Goal: Transaction & Acquisition: Purchase product/service

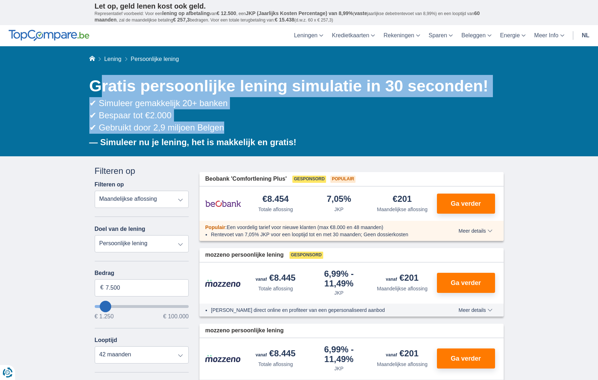
drag, startPoint x: 96, startPoint y: 87, endPoint x: 258, endPoint y: 140, distance: 170.8
click at [284, 139] on div "Gratis persoonlijke lening simulatie in 30 seconden! ✔ Simuleer gemakkelijk 20+…" at bounding box center [296, 115] width 415 height 80
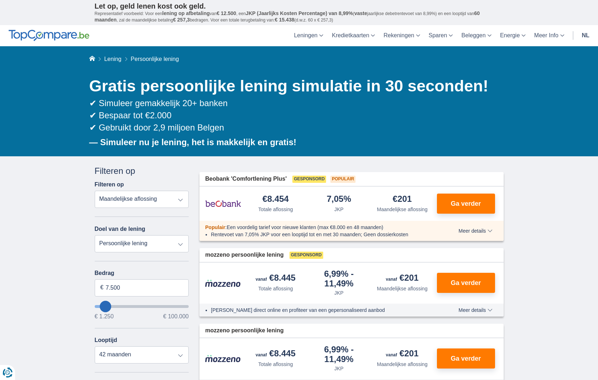
click at [256, 141] on b "— Simuleer nu je lening, het is makkelijk en gratis!" at bounding box center [192, 142] width 207 height 10
click at [255, 141] on b "— Simuleer nu je lening, het is makkelijk en gratis!" at bounding box center [192, 142] width 207 height 10
drag, startPoint x: 300, startPoint y: 179, endPoint x: 279, endPoint y: 212, distance: 38.8
click at [282, 213] on div "Beobank 'Comfortlening Plus' Gesponsord Populair €8.454 Totale aflossing JKP" at bounding box center [352, 206] width 304 height 69
click at [279, 212] on div "Totale aflossing" at bounding box center [275, 209] width 35 height 7
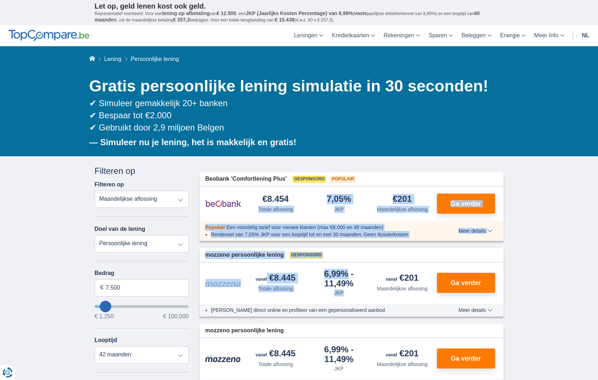
drag, startPoint x: 255, startPoint y: 201, endPoint x: 322, endPoint y: 304, distance: 122.8
click at [346, 293] on div "6,99% JKP" at bounding box center [340, 283] width 64 height 27
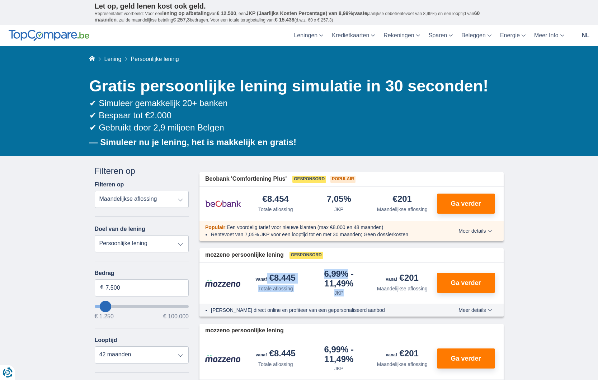
drag, startPoint x: 250, startPoint y: 279, endPoint x: 344, endPoint y: 300, distance: 96.2
click at [345, 301] on div "€8.445 Totale aflossing 6,99% JKP" at bounding box center [352, 283] width 304 height 41
click at [344, 299] on div "€8.445 Totale aflossing 6,99% JKP" at bounding box center [352, 283] width 304 height 41
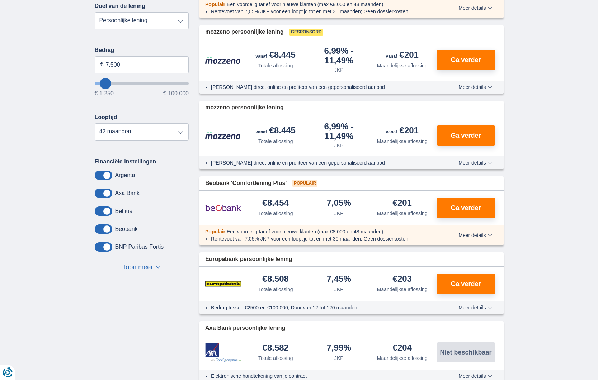
scroll to position [130, 0]
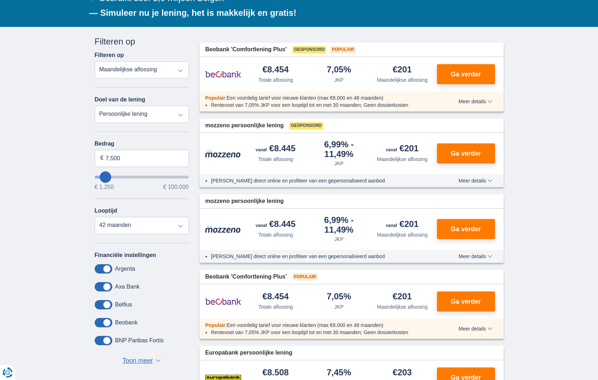
type input "8.250"
type input "9250"
type input "9.250"
select select "48"
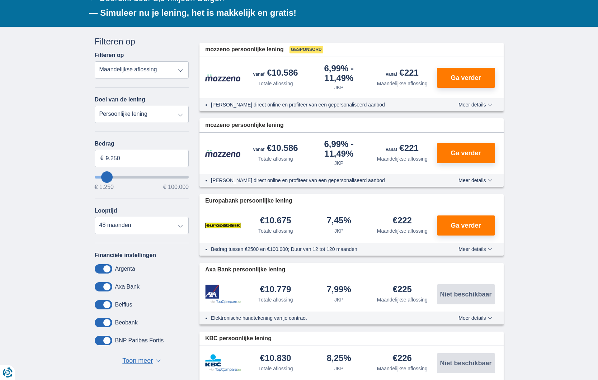
type input "14.250"
type input "14250"
select select "60"
type input "20.250"
type input "20250"
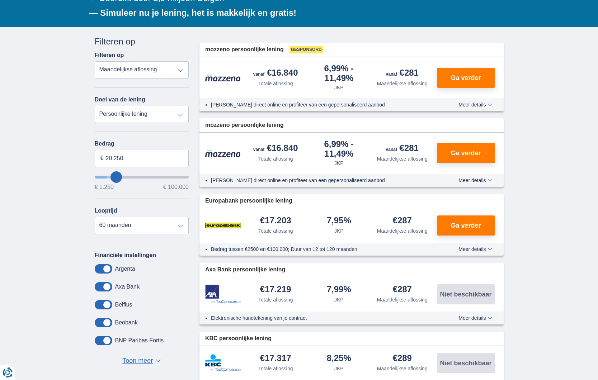
select select "120"
type input "20250"
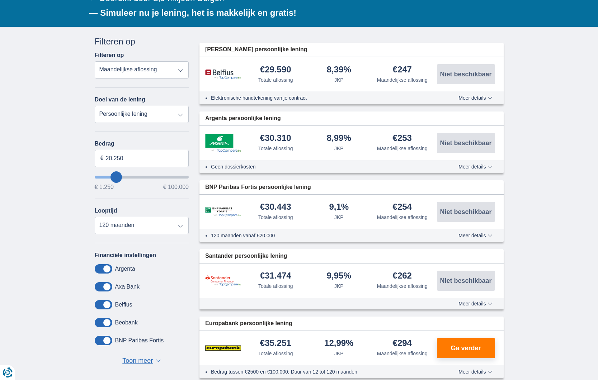
type input "99.250"
type input "99250"
click at [184, 179] on input "wantToBorrow" at bounding box center [142, 177] width 94 height 3
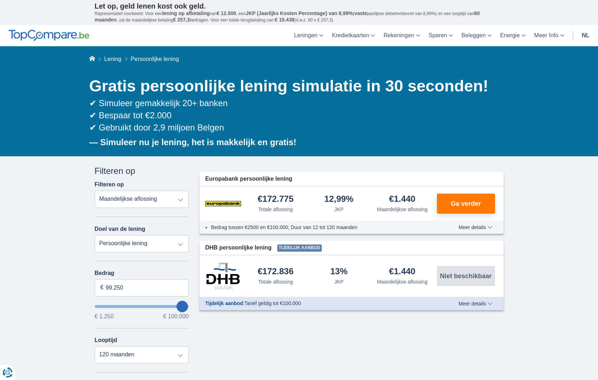
click at [182, 308] on input "wantToBorrow" at bounding box center [142, 306] width 94 height 3
click at [161, 248] on select "Persoonlijke lening Auto Moto / fiets Mobilhome / caravan Renovatie Energie Sch…" at bounding box center [142, 243] width 94 height 17
select select "debtConsolidation"
click at [95, 235] on select "Persoonlijke lening Auto Moto / fiets Mobilhome / caravan Renovatie Energie Sch…" at bounding box center [142, 243] width 94 height 17
type input "10.000"
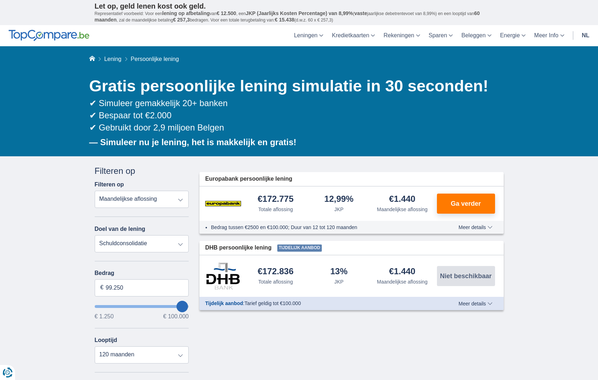
type input "10250"
select select "48"
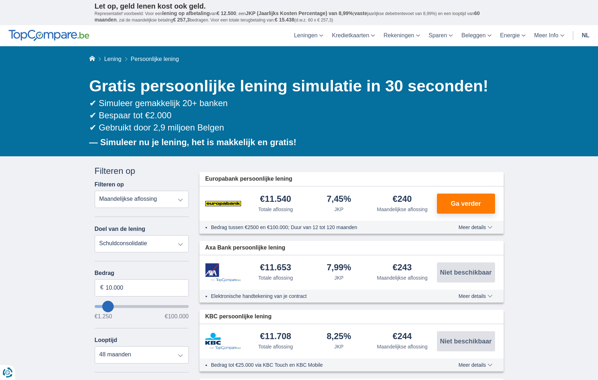
type input "90.250"
type input "90250"
click at [174, 308] on input "wantToBorrow" at bounding box center [142, 306] width 94 height 3
select select "120"
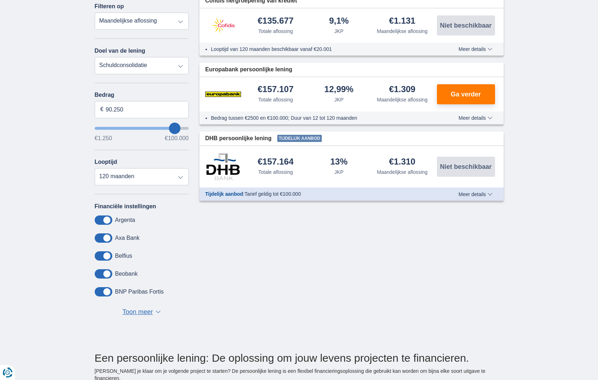
scroll to position [193, 0]
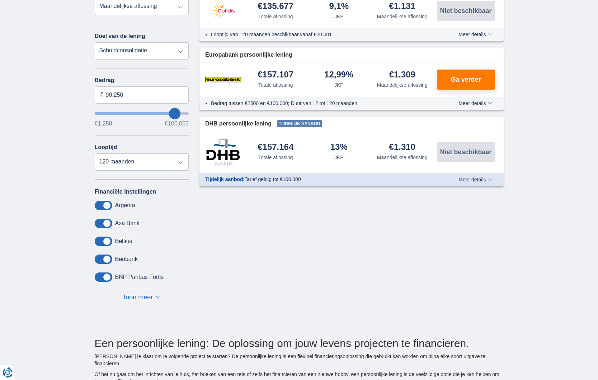
click at [151, 298] on span "Toon meer" at bounding box center [137, 297] width 31 height 9
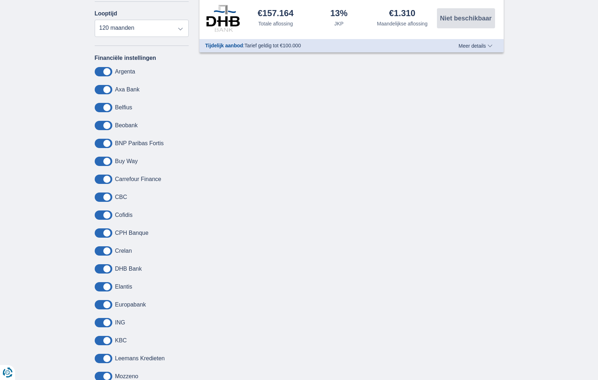
scroll to position [102, 0]
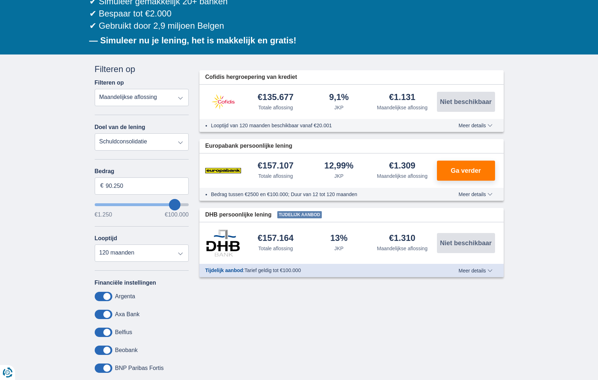
type input "47.250"
type input "47250"
click at [139, 206] on input "wantToBorrow" at bounding box center [142, 205] width 94 height 3
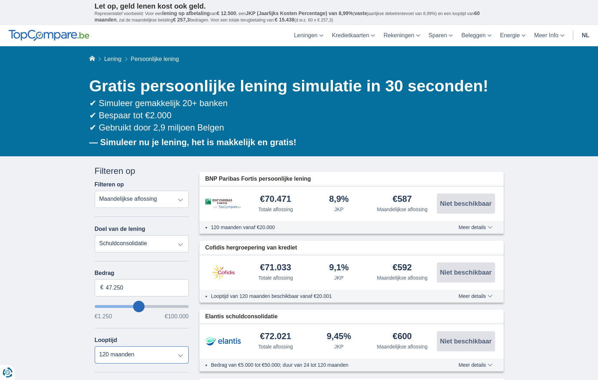
click at [158, 355] on select "12 maanden 18 maanden 24 maanden 30 maanden 36 maanden 42 maanden 48 maanden 60…" at bounding box center [142, 355] width 94 height 17
select select "12"
click at [95, 348] on select "12 maanden 18 maanden 24 maanden 30 maanden 36 maanden 42 maanden 48 maanden 60…" at bounding box center [142, 355] width 94 height 17
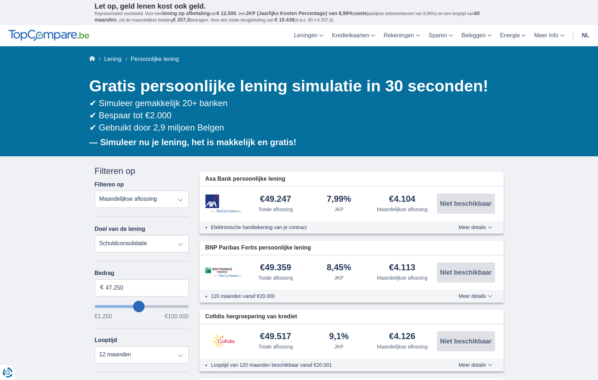
click at [582, 37] on link "nl" at bounding box center [586, 35] width 16 height 21
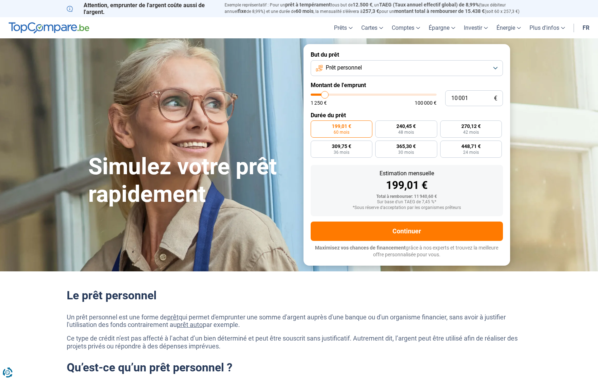
click at [586, 28] on link "fr" at bounding box center [586, 27] width 15 height 21
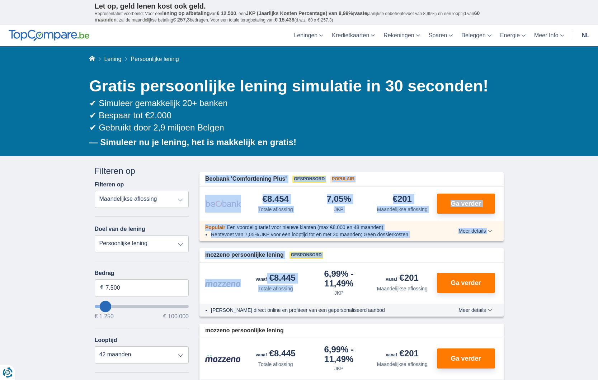
drag, startPoint x: 201, startPoint y: 175, endPoint x: 301, endPoint y: 298, distance: 159.2
click at [301, 298] on div "€8.445 Totale aflossing 6,99% JKP" at bounding box center [352, 283] width 304 height 41
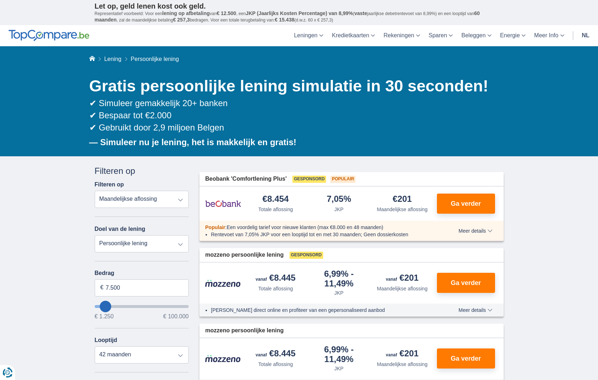
type input "13.250"
type input "14250"
type input "14.250"
select select "60"
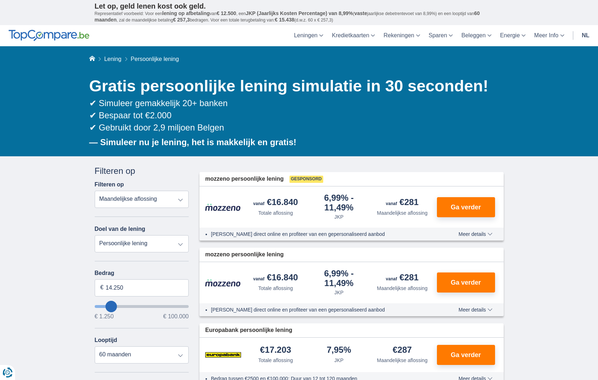
type input "15.250"
type input "15250"
type input "16.250"
type input "16250"
select select "84"
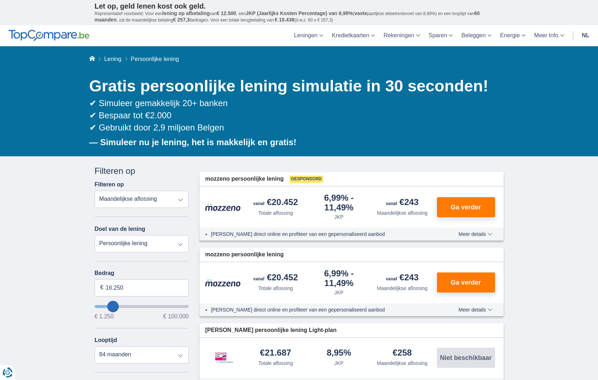
type input "19.250"
type input "20250"
type input "20.250"
select select "120"
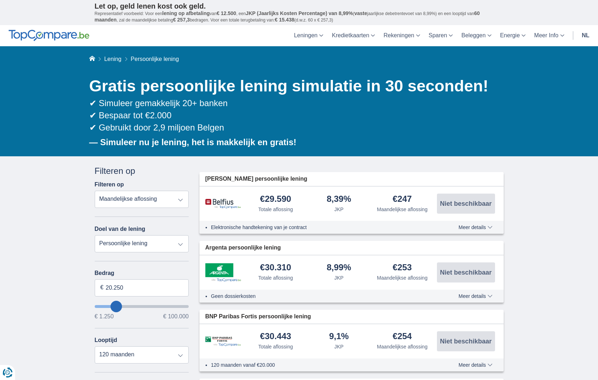
type input "23.250"
type input "23250"
type input "22.250"
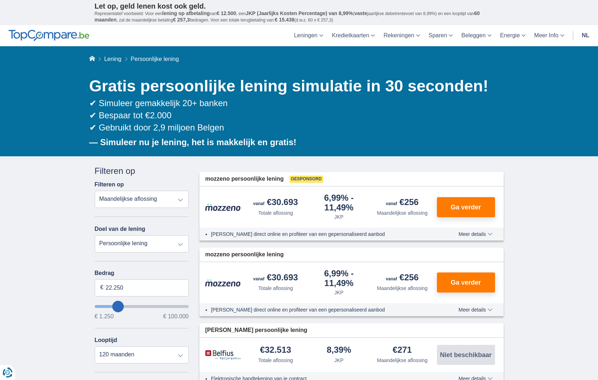
type input "14250"
click at [111, 308] on input "wantToBorrow" at bounding box center [142, 306] width 94 height 3
type input "14.250"
select select "60"
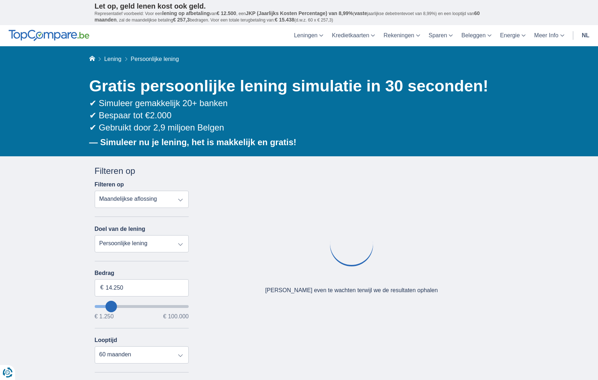
type input "17.250"
type input "17250"
select select "84"
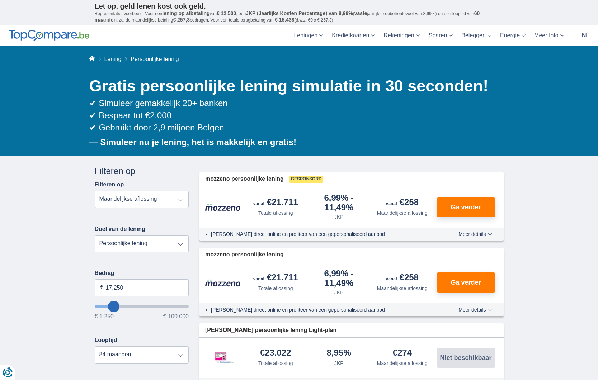
type input "30250"
click at [124, 308] on input "wantToBorrow" at bounding box center [142, 306] width 94 height 3
type input "30.250"
select select "120"
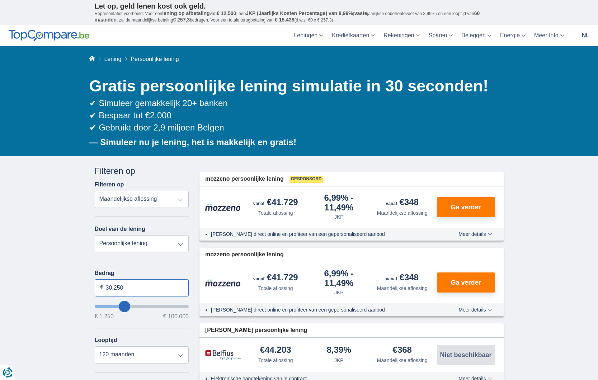
drag, startPoint x: 112, startPoint y: 288, endPoint x: 140, endPoint y: 291, distance: 28.1
click at [140, 291] on input "30.250" at bounding box center [142, 288] width 94 height 17
drag, startPoint x: 141, startPoint y: 293, endPoint x: 134, endPoint y: 292, distance: 6.5
click at [141, 293] on input "30.250" at bounding box center [142, 288] width 94 height 17
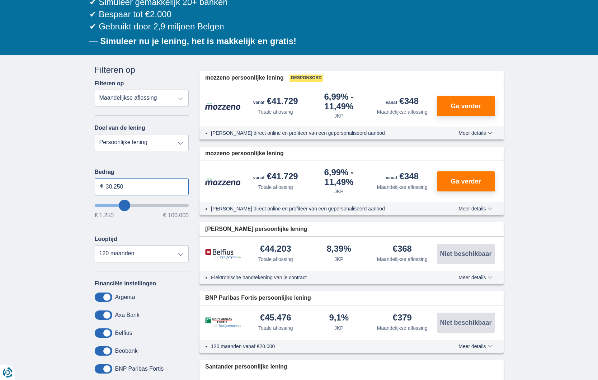
scroll to position [146, 0]
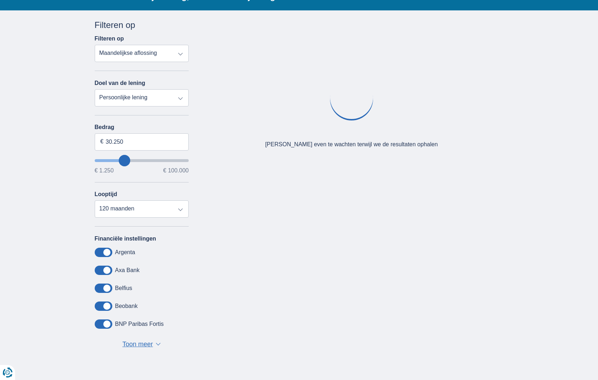
click at [427, 210] on div "× widget.non-eligible-application.title widget.non-eligible-application.text no…" at bounding box center [299, 193] width 598 height 367
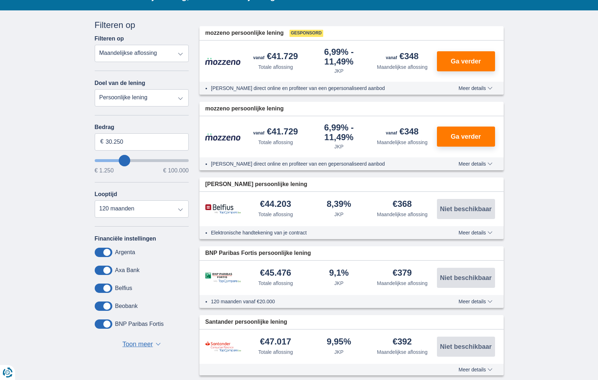
click at [220, 187] on span "Belfius persoonlijke lening" at bounding box center [256, 185] width 102 height 8
click at [486, 233] on span "Meer details" at bounding box center [476, 232] width 34 height 5
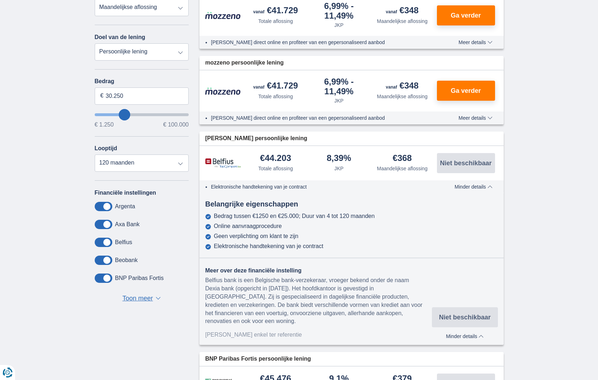
scroll to position [210, 0]
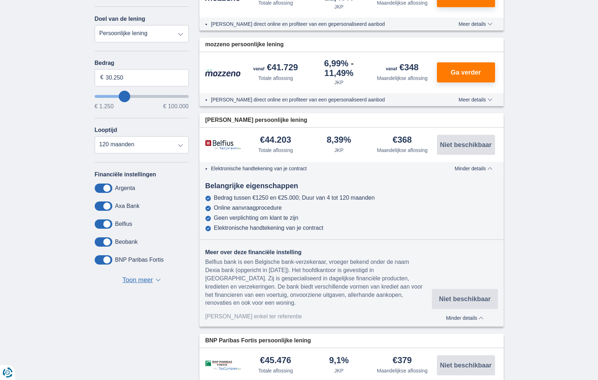
click at [497, 305] on div "Meer over deze financiële instelling Belfius bank is een Belgische bank-verzeke…" at bounding box center [352, 288] width 304 height 78
copy div "woning. Aanbod enkel ter referentie Niet beschikbaar"
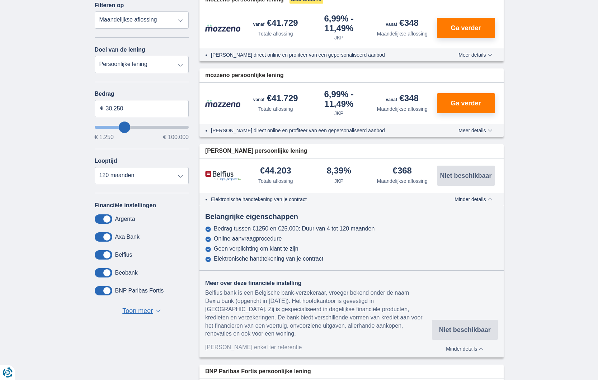
scroll to position [187, 0]
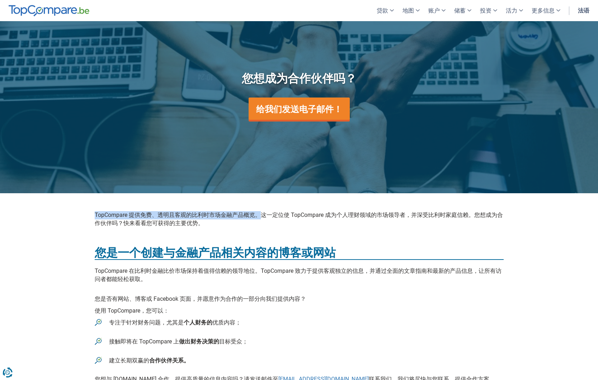
drag, startPoint x: 127, startPoint y: 219, endPoint x: 260, endPoint y: 218, distance: 132.5
click at [260, 218] on font "TopCompare 提供免费、透明且客观的比利时市场金融产品概览。这一定位使 TopCompare 成为个人理财领域的市场领导者，并深受比利时家庭信赖。您想…" at bounding box center [299, 219] width 408 height 15
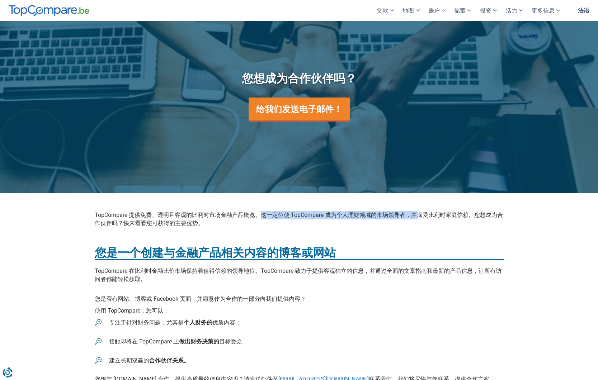
drag, startPoint x: 260, startPoint y: 215, endPoint x: 419, endPoint y: 219, distance: 159.1
click at [419, 219] on font "TopCompare 提供免费、透明且客观的比利时市场金融产品概览。这一定位使 TopCompare 成为个人理财领域的市场领导者，并深受比利时家庭信赖。您想…" at bounding box center [299, 219] width 408 height 15
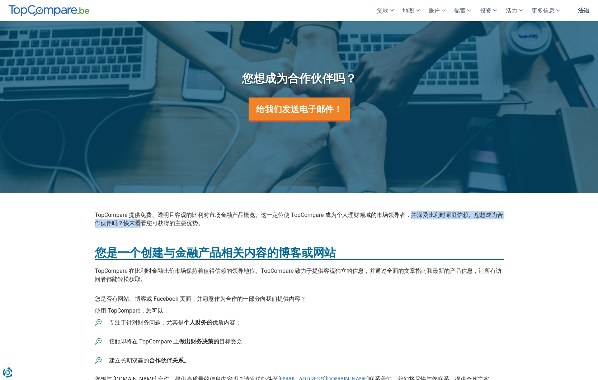
drag, startPoint x: 411, startPoint y: 216, endPoint x: 136, endPoint y: 223, distance: 274.7
click at [139, 220] on font "TopCompare 提供免费、透明且客观的比利时市场金融产品概览。这一定位使 TopCompare 成为个人理财领域的市场领导者，并深受比利时家庭信赖。您想…" at bounding box center [299, 219] width 408 height 15
click at [135, 237] on div "TopCompare 提供免费、透明且客观的比利时市场金融产品概览。这一定位使 TopCompare 成为个人理财领域的市场领导者，并深受比利时家庭信赖。您想…" at bounding box center [299, 369] width 420 height 316
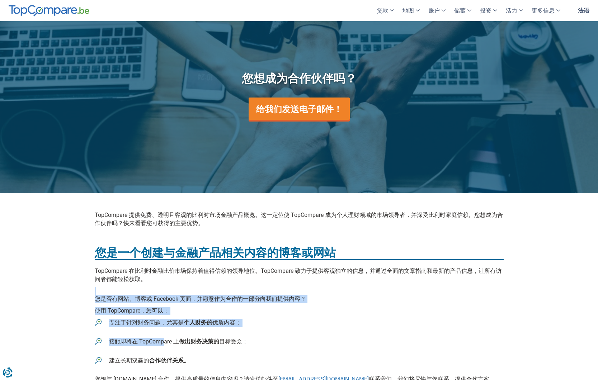
drag, startPoint x: 88, startPoint y: 286, endPoint x: 163, endPoint y: 343, distance: 94.5
click at [163, 343] on div "TopCompare 提供免费、透明且客观的比利时市场金融产品概览。这一定位使 TopCompare 成为个人理财领域的市场领导者，并深受比利时家庭信赖。您想…" at bounding box center [299, 369] width 598 height 352
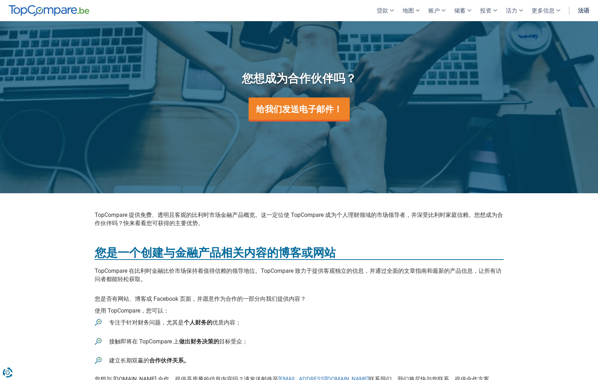
click at [152, 337] on ul "专注于针对财务问题，尤其是 个人财务的 优质内容； 接触即将在 TopCompare 上 做出财务决策的 目标受众； 建立 长期双赢的 合作伙伴关系。" at bounding box center [299, 342] width 409 height 46
drag, startPoint x: 99, startPoint y: 298, endPoint x: 190, endPoint y: 300, distance: 90.8
click at [190, 300] on font "您是否有网站、博客或 Facebook 页面，并愿意作为合作的一部分向我们提供内容？" at bounding box center [200, 299] width 211 height 7
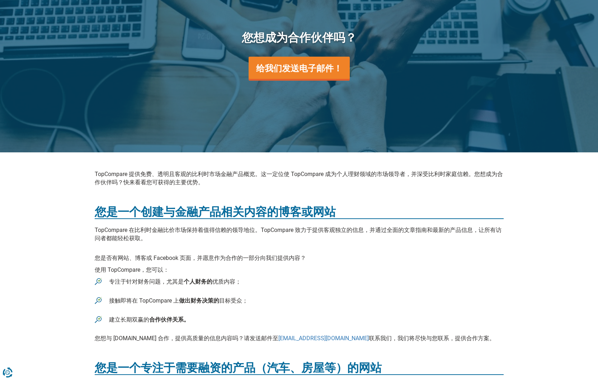
scroll to position [80, 0]
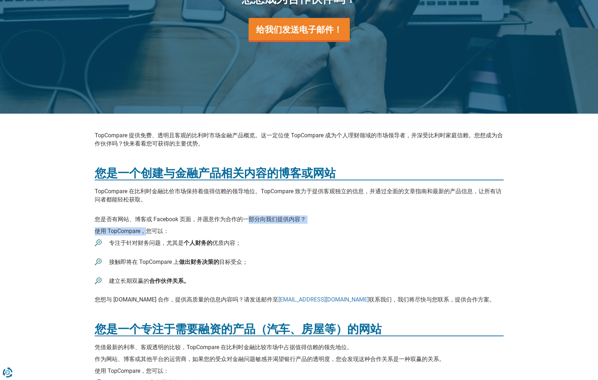
drag, startPoint x: 288, startPoint y: 222, endPoint x: 147, endPoint y: 233, distance: 141.8
click at [147, 233] on div "TopCompare 提供免费、透明且客观的比利时市场金融产品概览。这一定位使 TopCompare 成为个人理财领域的市场领导者，并深受比利时家庭信赖。您想…" at bounding box center [299, 290] width 420 height 316
click at [147, 233] on font "使用 TopCompare，您可以：" at bounding box center [132, 231] width 74 height 7
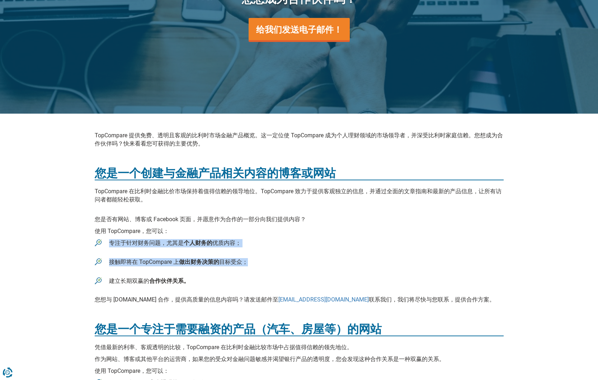
drag, startPoint x: 108, startPoint y: 246, endPoint x: 113, endPoint y: 268, distance: 23.2
click at [113, 268] on ul "专注于针对财务问题，尤其是 个人财务的 优质内容； 接触即将在 TopCompare 上 做出财务决策的 目标受众； 建立 长期双赢的 合作伙伴关系。" at bounding box center [299, 262] width 409 height 46
click at [112, 268] on ul "专注于针对财务问题，尤其是 个人财务的 优质内容； 接触即将在 TopCompare 上 做出财务决策的 目标受众； 建立 长期双赢的 合作伙伴关系。" at bounding box center [299, 262] width 409 height 46
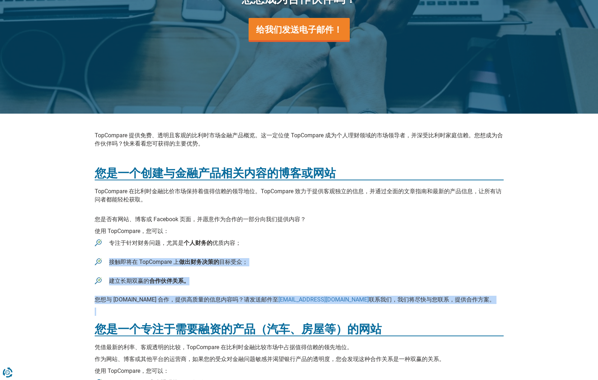
drag, startPoint x: 128, startPoint y: 259, endPoint x: 173, endPoint y: 322, distance: 77.9
click at [201, 323] on div "TopCompare 提供免费、透明且客观的比利时市场金融产品概览。这一定位使 TopCompare 成为个人理财领域的市场领导者，并深受比利时家庭信赖。您想…" at bounding box center [299, 290] width 420 height 316
click at [173, 322] on div "TopCompare 提供免费、透明且客观的比利时市场金融产品概览。这一定位使 TopCompare 成为个人理财领域的市场领导者，并深受比利时家庭信赖。您想…" at bounding box center [299, 290] width 420 height 316
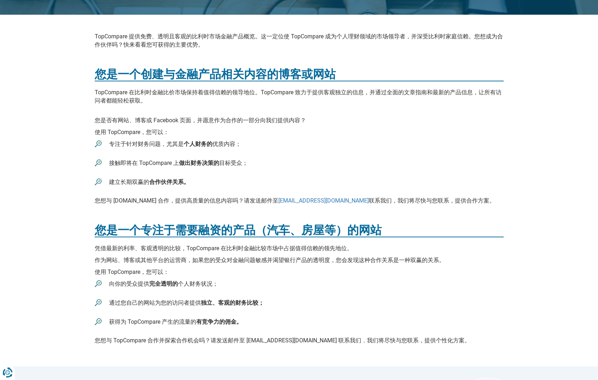
scroll to position [223, 0]
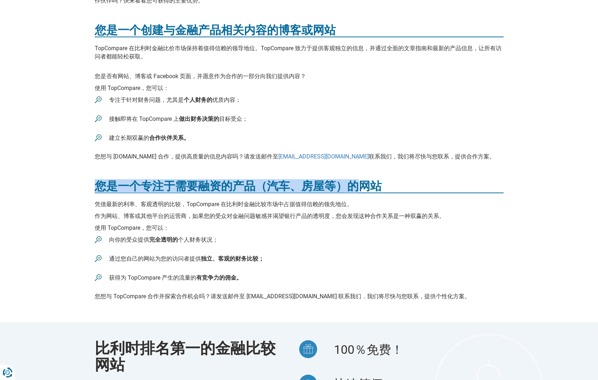
drag, startPoint x: 93, startPoint y: 179, endPoint x: 361, endPoint y: 187, distance: 267.9
click at [361, 187] on div "TopCompare 提供免费、透明且客观的比利时市场金融产品概览。这一定位使 TopCompare 成为个人理财领域的市场领导者，并深受比利时家庭信赖。您想…" at bounding box center [299, 147] width 420 height 316
click at [361, 187] on font "您是一个专注于需要融资的产品（汽车、房屋等）的网站" at bounding box center [238, 186] width 287 height 14
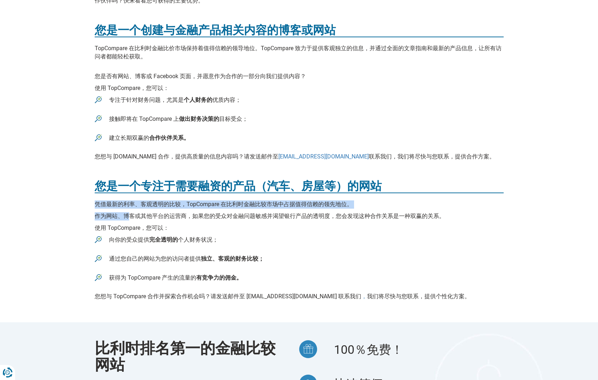
drag, startPoint x: 87, startPoint y: 204, endPoint x: 127, endPoint y: 216, distance: 41.9
click at [127, 216] on div "TopCompare 提供免费、透明且客观的比利时市场金融产品概览。这一定位使 TopCompare 成为个人理财领域的市场领导者，并深受比利时家庭信赖。您想…" at bounding box center [299, 147] width 598 height 352
click at [127, 216] on font "作为网站、博客或其他平台的运营商，如果您的受众对金融问题敏感并渴望银行产品的透明度，您会发现这种合作关系是一种双赢的关系。" at bounding box center [270, 216] width 350 height 7
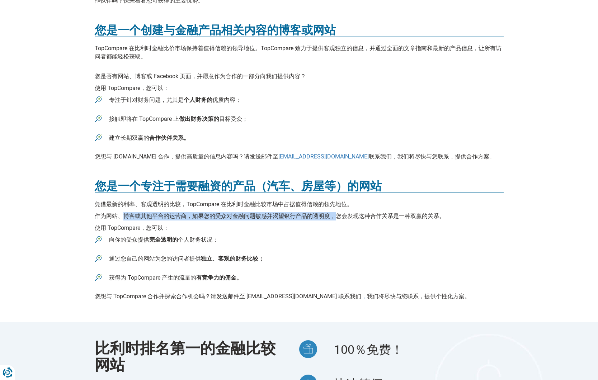
drag, startPoint x: 121, startPoint y: 218, endPoint x: 335, endPoint y: 219, distance: 213.9
click at [335, 219] on font "作为网站、博客或其他平台的运营商，如果您的受众对金融问题敏感并渴望银行产品的透明度，您会发现这种合作关系是一种双赢的关系。" at bounding box center [270, 216] width 350 height 7
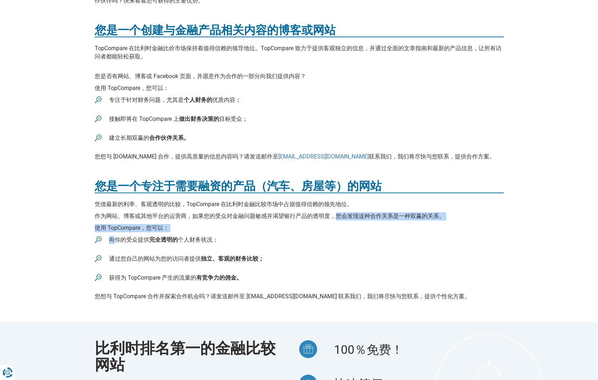
drag, startPoint x: 335, startPoint y: 218, endPoint x: 115, endPoint y: 243, distance: 221.5
click at [115, 243] on div "TopCompare 提供免费、透明且客观的比利时市场金融产品概览。这一定位使 TopCompare 成为个人理财领域的市场领导者，并深受比利时家庭信赖。您想…" at bounding box center [299, 147] width 420 height 316
click at [115, 243] on font "向你的受众提供" at bounding box center [129, 240] width 40 height 7
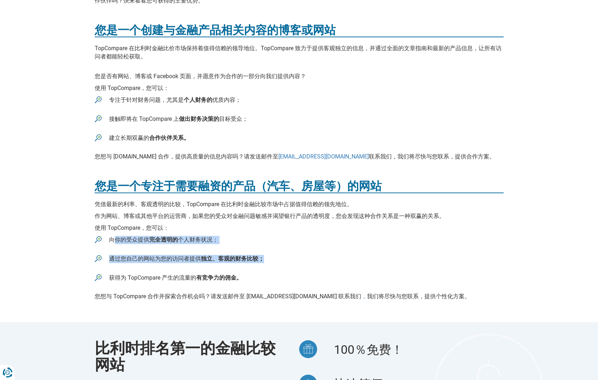
drag, startPoint x: 112, startPoint y: 242, endPoint x: 114, endPoint y: 264, distance: 21.6
click at [114, 264] on ul "向你的受众提供 完全透明的 个人财务状况； 通过您自己的网站为 您的访问者提供 独立、客观的财务比较； 获得 为 TopCompare 产生的流量的 有竞争力…" at bounding box center [299, 259] width 409 height 46
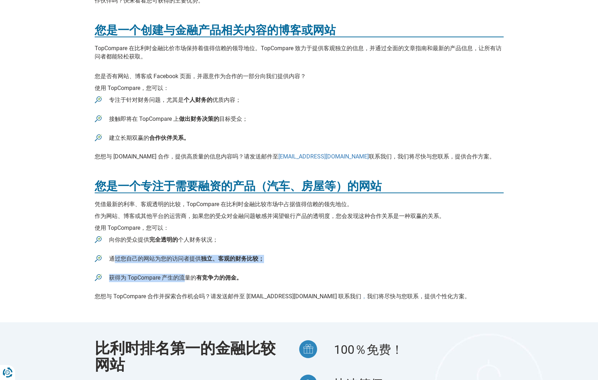
drag, startPoint x: 112, startPoint y: 260, endPoint x: 187, endPoint y: 277, distance: 76.6
click at [187, 277] on ul "向你的受众提供 完全透明的 个人财务状况； 通过您自己的网站为 您的访问者提供 独立、客观的财务比较； 获得 为 TopCompare 产生的流量的 有竞争力…" at bounding box center [299, 259] width 409 height 46
click at [187, 277] on font "为 TopCompare 产生的流量的" at bounding box center [159, 278] width 76 height 7
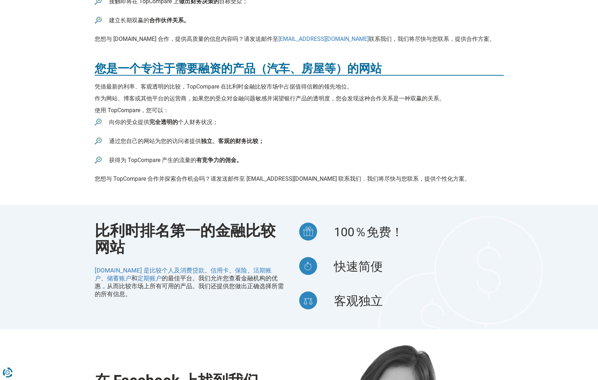
scroll to position [352, 0]
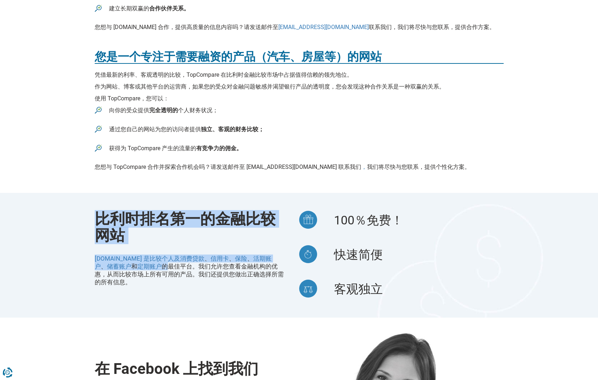
drag, startPoint x: 98, startPoint y: 217, endPoint x: 150, endPoint y: 265, distance: 70.4
click at [150, 265] on div "比利时排名第一的金融比较网站 Pourquoi choisir TopCompare.be? TopCompare.be 是比较个人及消费贷款 、 信用卡 、…" at bounding box center [194, 255] width 210 height 89
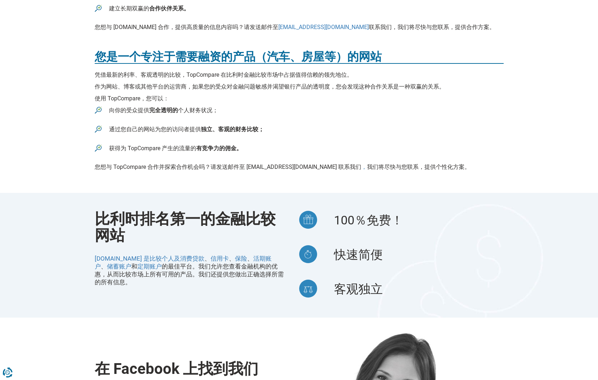
click at [211, 281] on p "TopCompare.be 是比较个人及消费贷款 、 信用卡 、 保险 、 活期账户 、 储蓄账户 和 定期账户 的最佳平台 。我们允许您查看金融机构的优惠，…" at bounding box center [192, 271] width 194 height 32
click at [241, 257] on font "保险" at bounding box center [241, 258] width 12 height 7
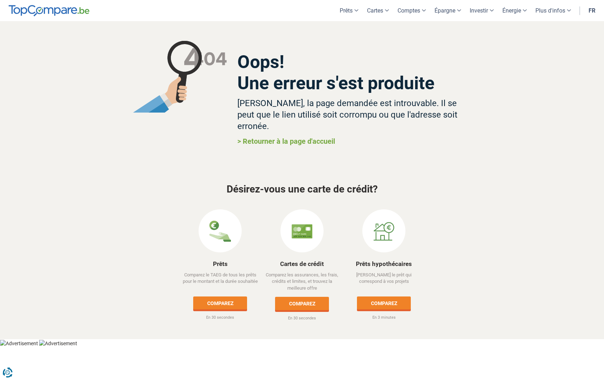
click at [592, 12] on link "fr" at bounding box center [591, 10] width 15 height 21
click at [591, 9] on link "fr" at bounding box center [591, 10] width 15 height 21
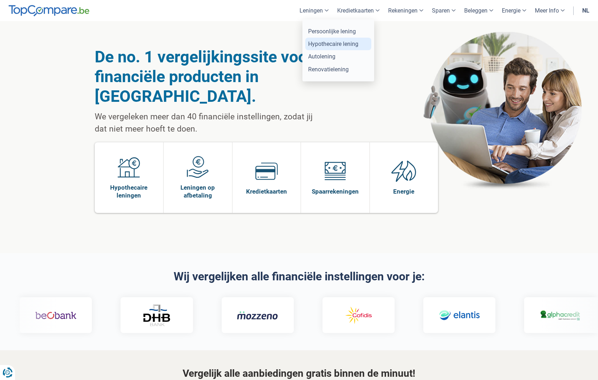
click at [333, 47] on link "Hypothecaire lening" at bounding box center [338, 44] width 66 height 13
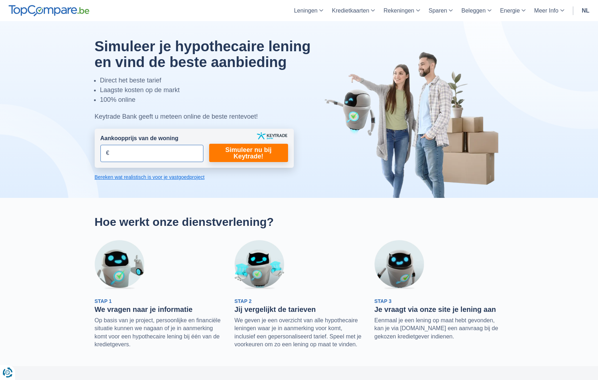
click at [148, 153] on input "Aankoopprijs van de woning" at bounding box center [151, 153] width 103 height 17
type input "300.000"
click at [264, 155] on link "Simuleer nu bij Keytrade!" at bounding box center [248, 153] width 79 height 18
click at [244, 155] on link "Simuleer nu bij Keytrade!" at bounding box center [248, 153] width 79 height 18
click at [242, 154] on link "Simuleer nu bij Keytrade!" at bounding box center [248, 153] width 79 height 18
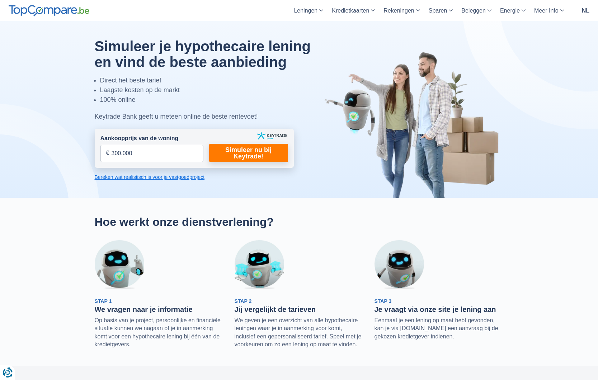
click at [129, 178] on link "Bereken wat realistisch is voor je vastgoedproject" at bounding box center [194, 177] width 199 height 7
click at [262, 156] on link "Simuleer nu bij Keytrade!" at bounding box center [248, 153] width 79 height 18
click at [149, 180] on link "Bereken wat realistisch is voor je vastgoedproject" at bounding box center [194, 177] width 199 height 7
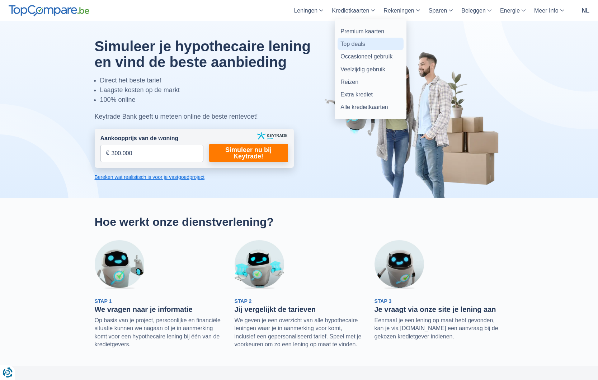
click at [371, 43] on link "Top deals" at bounding box center [371, 44] width 66 height 13
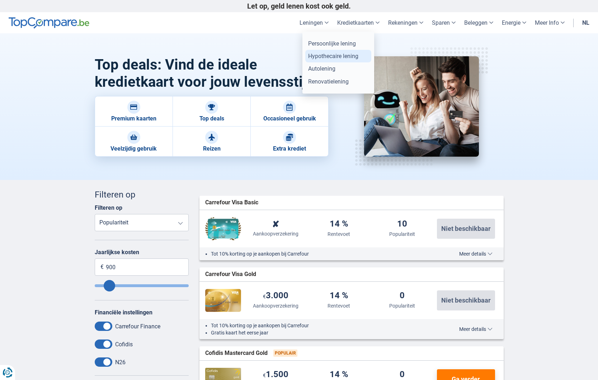
click at [340, 59] on link "Hypothecaire lening" at bounding box center [338, 56] width 66 height 13
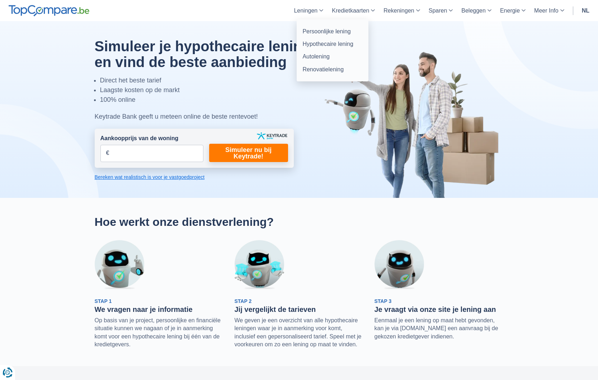
click at [312, 18] on link "Leningen" at bounding box center [309, 10] width 38 height 21
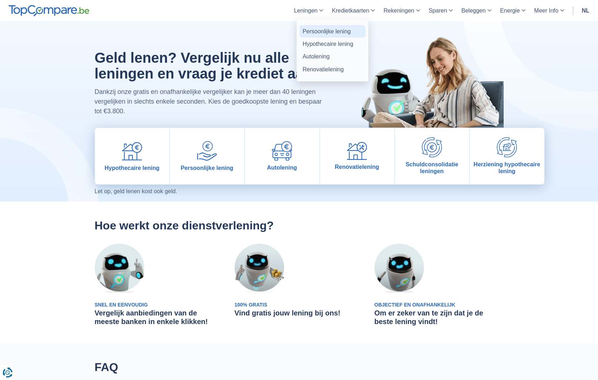
click at [316, 35] on link "Persoonlijke lening" at bounding box center [333, 31] width 66 height 13
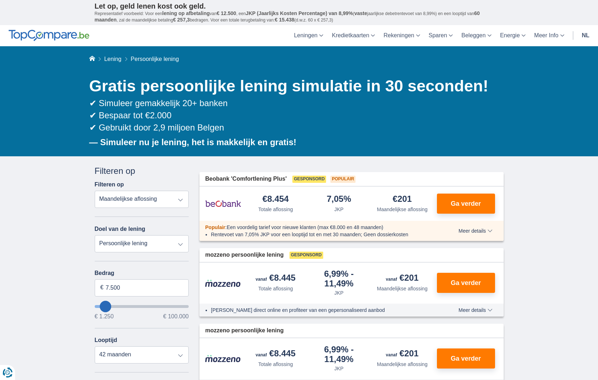
click at [179, 247] on select "Persoonlijke lening Auto Moto / fiets Mobilhome / caravan Renovatie Energie Sch…" at bounding box center [142, 243] width 94 height 17
click at [182, 200] on select "Totale aflossing JKP Maandelijkse aflossing" at bounding box center [142, 199] width 94 height 17
select select "apr+"
click at [95, 191] on select "Totale aflossing JKP Maandelijkse aflossing" at bounding box center [142, 199] width 94 height 17
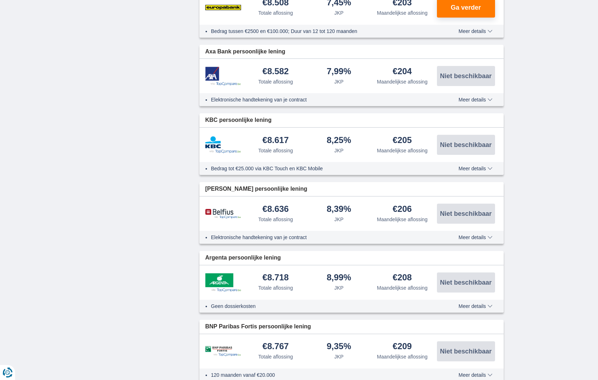
scroll to position [500, 0]
click at [335, 232] on div "Elektronische handtekening van je contract Meer details Minder details" at bounding box center [352, 237] width 304 height 13
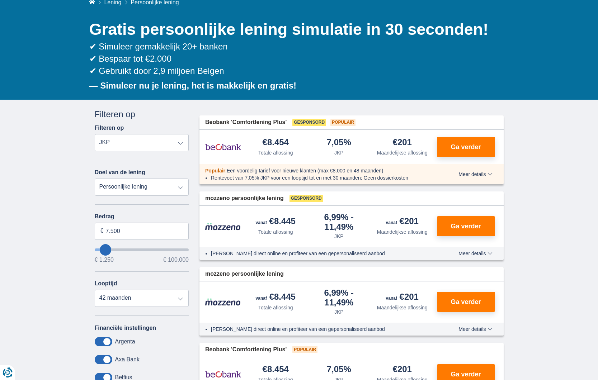
scroll to position [0, 0]
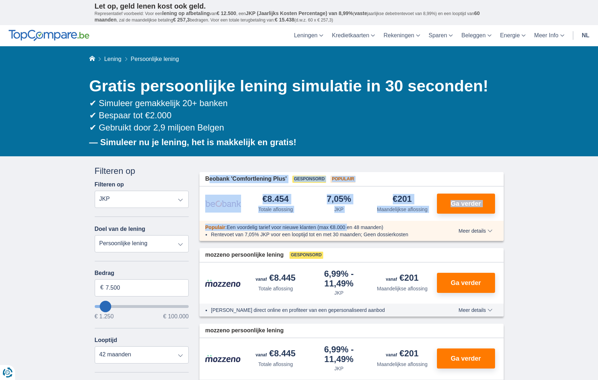
drag, startPoint x: 207, startPoint y: 183, endPoint x: 355, endPoint y: 244, distance: 159.8
click at [352, 237] on div "Beobank 'Comfortlening Plus' Gesponsord Populair €8.454 Totale aflossing JKP" at bounding box center [352, 206] width 304 height 69
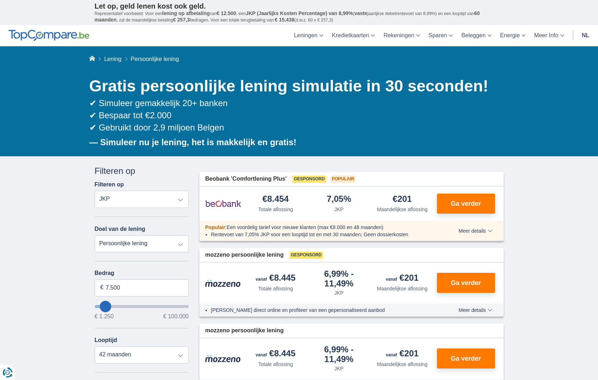
click at [356, 286] on div "6,99%" at bounding box center [339, 279] width 58 height 18
click at [466, 205] on span "Ga verder" at bounding box center [466, 204] width 30 height 6
